Goal: Navigation & Orientation: Find specific page/section

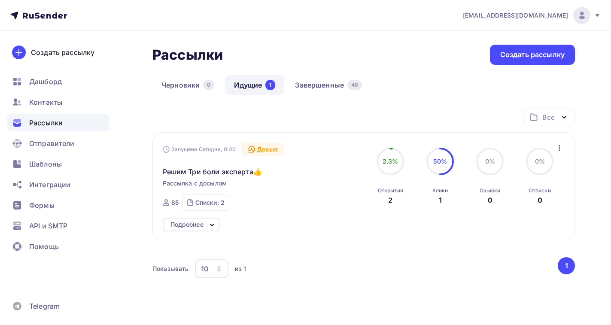
click at [209, 184] on span "Рассылка с досылом" at bounding box center [195, 183] width 64 height 9
click at [213, 184] on span "Рассылка с досылом" at bounding box center [195, 183] width 64 height 9
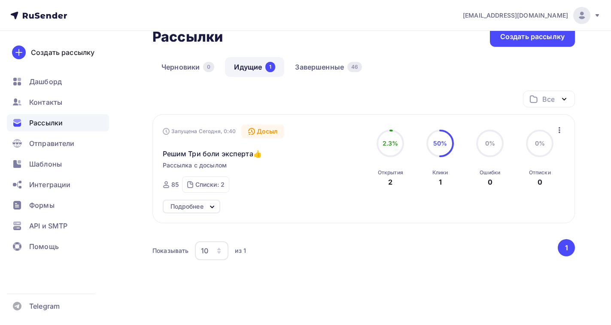
scroll to position [41, 0]
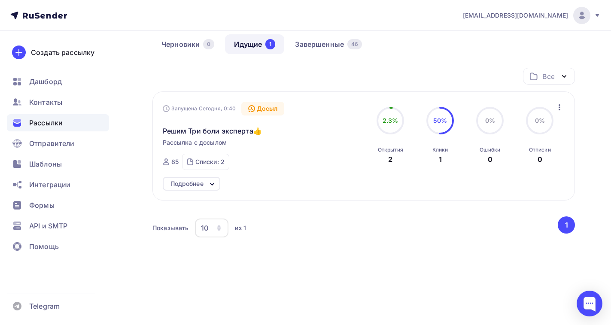
click at [209, 185] on icon at bounding box center [212, 184] width 10 height 10
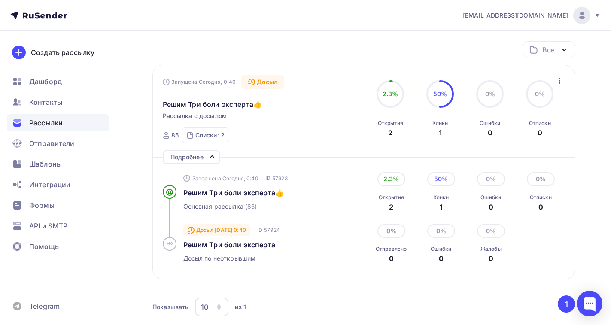
scroll to position [86, 0]
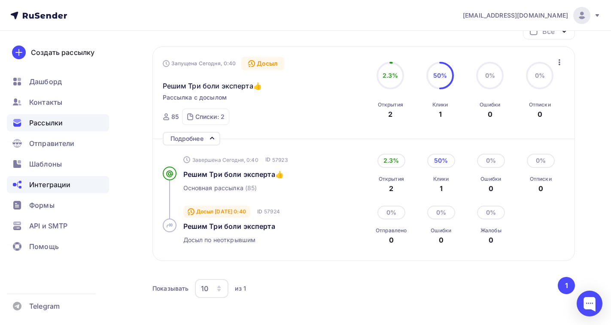
click at [42, 183] on span "Интеграции" at bounding box center [49, 184] width 41 height 10
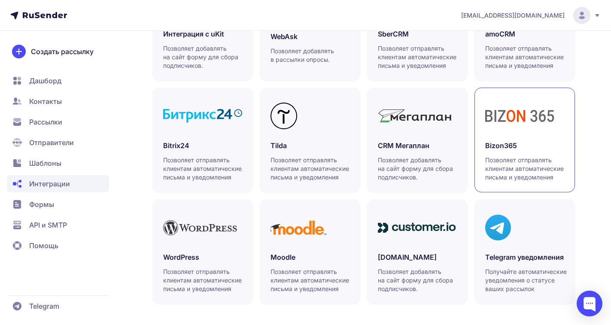
scroll to position [265, 0]
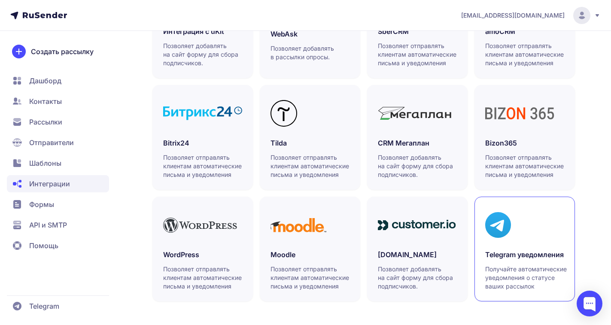
click at [518, 262] on div "Telegram уведомления Получайте автоматические уведомления о статусе ваших рассы…" at bounding box center [524, 269] width 79 height 41
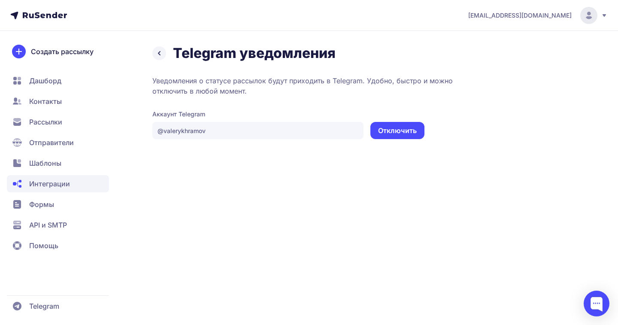
click at [38, 144] on span "Отправители" at bounding box center [51, 142] width 45 height 10
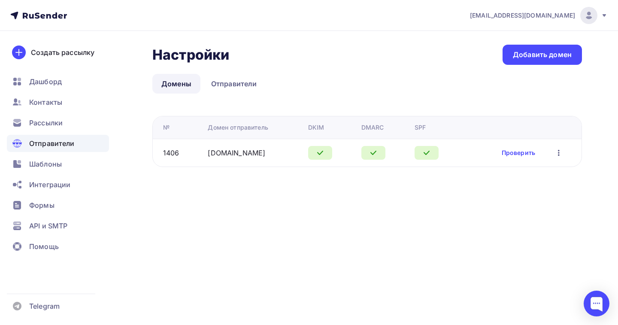
click at [170, 87] on link "Домены" at bounding box center [176, 84] width 48 height 20
click at [222, 87] on link "Отправители" at bounding box center [234, 84] width 64 height 20
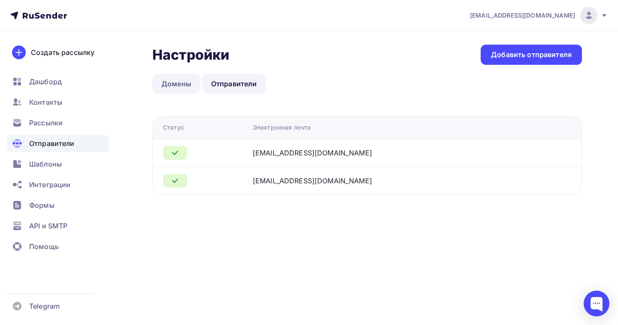
click at [180, 86] on link "Домены" at bounding box center [176, 84] width 48 height 20
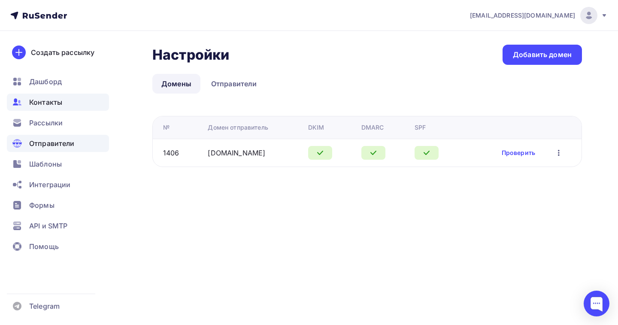
click at [35, 103] on span "Контакты" at bounding box center [45, 102] width 33 height 10
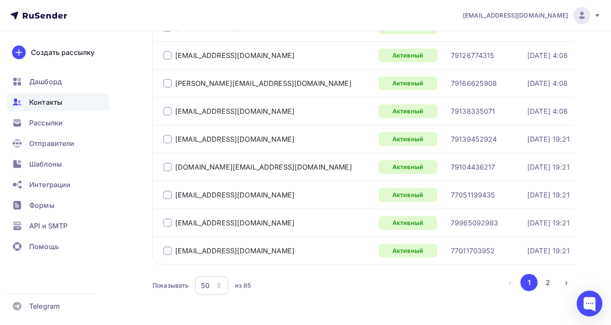
scroll to position [1327, 0]
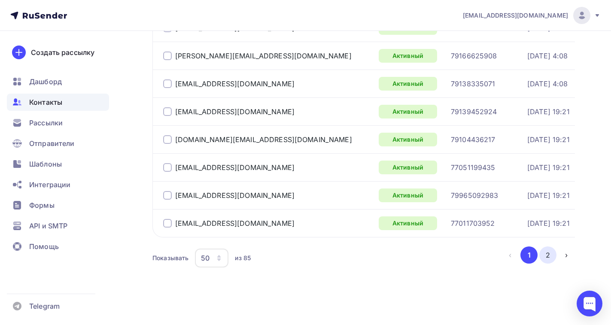
click at [548, 257] on button "2" at bounding box center [547, 254] width 17 height 17
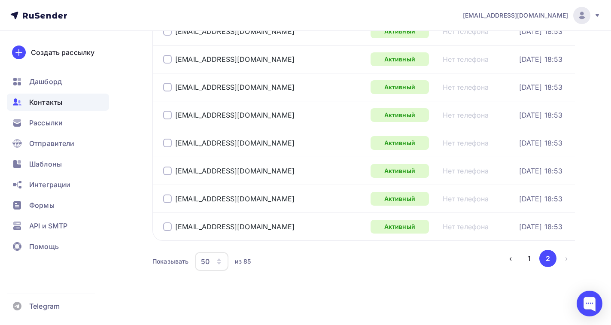
scroll to position [908, 0]
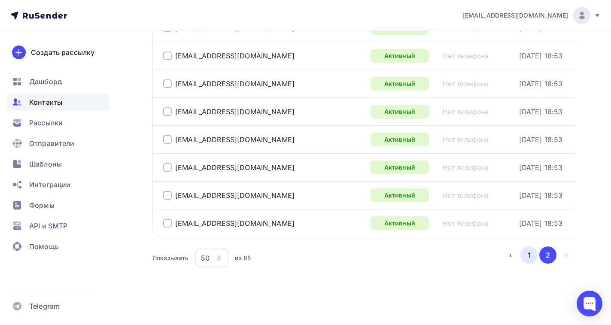
click at [529, 258] on button "1" at bounding box center [528, 254] width 17 height 17
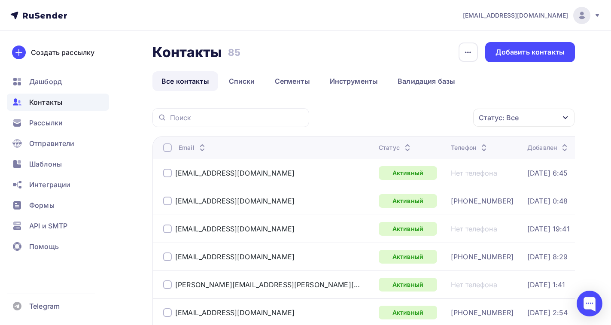
scroll to position [0, 0]
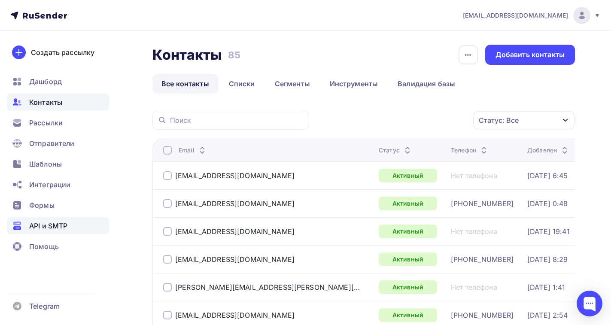
click at [42, 228] on span "API и SMTP" at bounding box center [48, 226] width 38 height 10
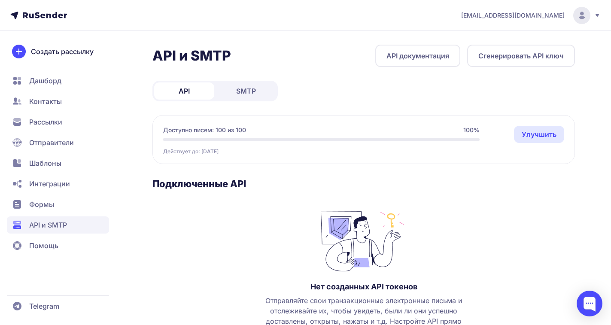
click at [189, 91] on span "API" at bounding box center [184, 91] width 11 height 10
click at [234, 94] on link "SMTP" at bounding box center [246, 90] width 60 height 17
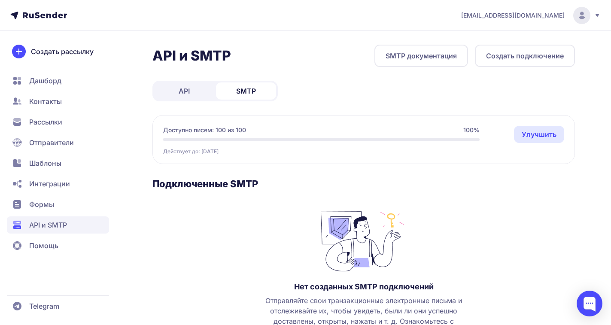
click at [190, 97] on link "API" at bounding box center [184, 90] width 60 height 17
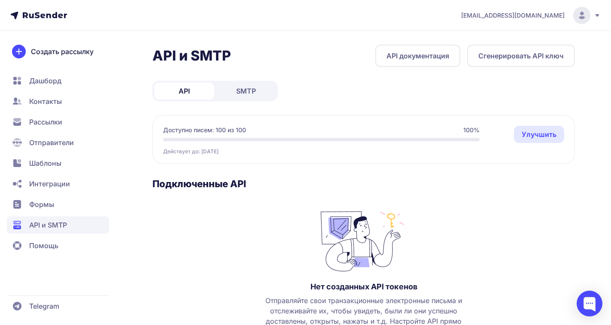
click at [49, 245] on span "Помощь" at bounding box center [43, 245] width 29 height 10
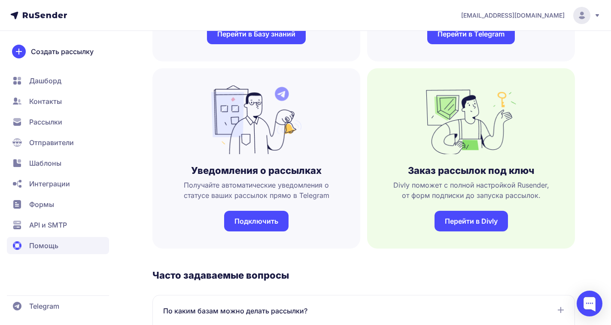
scroll to position [258, 0]
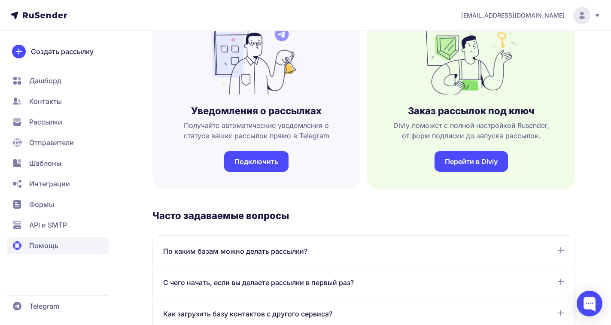
click at [258, 162] on link "Подключить" at bounding box center [256, 161] width 64 height 21
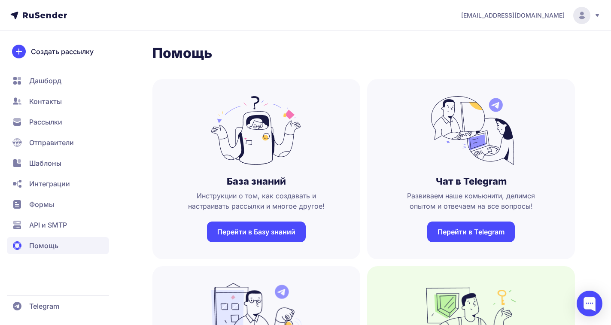
click at [461, 234] on link "Перейти в Telegram" at bounding box center [471, 231] width 88 height 21
